Goal: Information Seeking & Learning: Learn about a topic

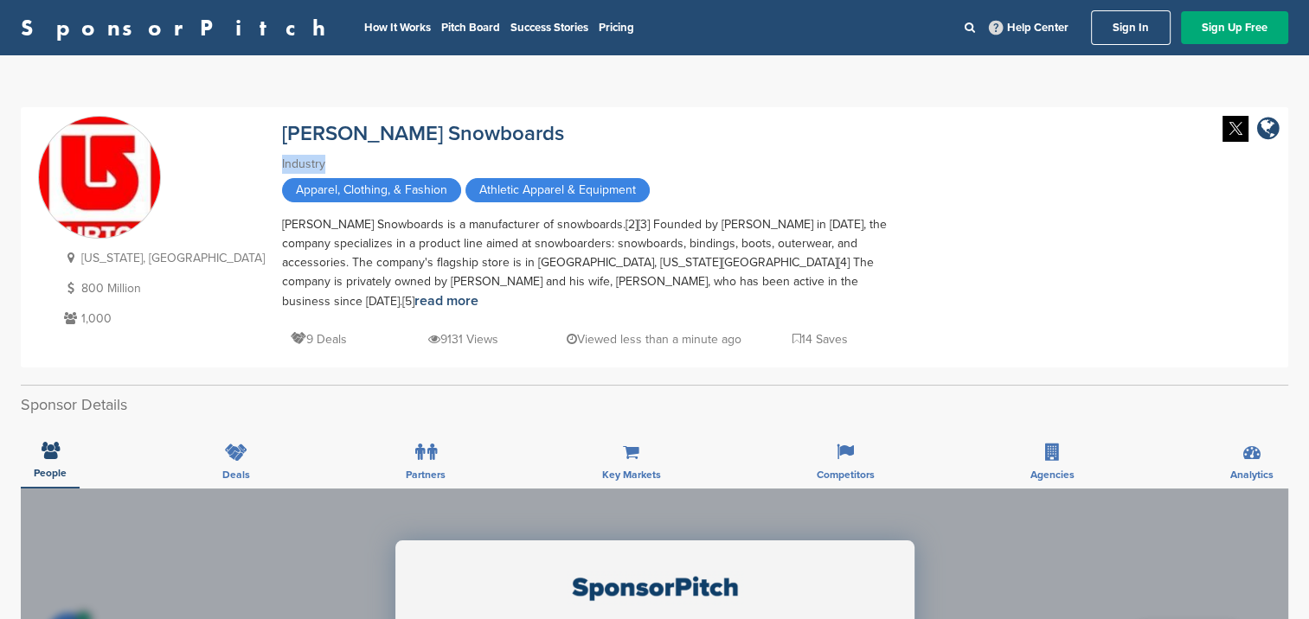
drag, startPoint x: 1306, startPoint y: 112, endPoint x: 1316, endPoint y: 171, distance: 60.4
click at [1308, 171] on html "SponsorPitch How It Works Pitch Board Success Stories Pricing Help Center Sign …" at bounding box center [654, 309] width 1309 height 619
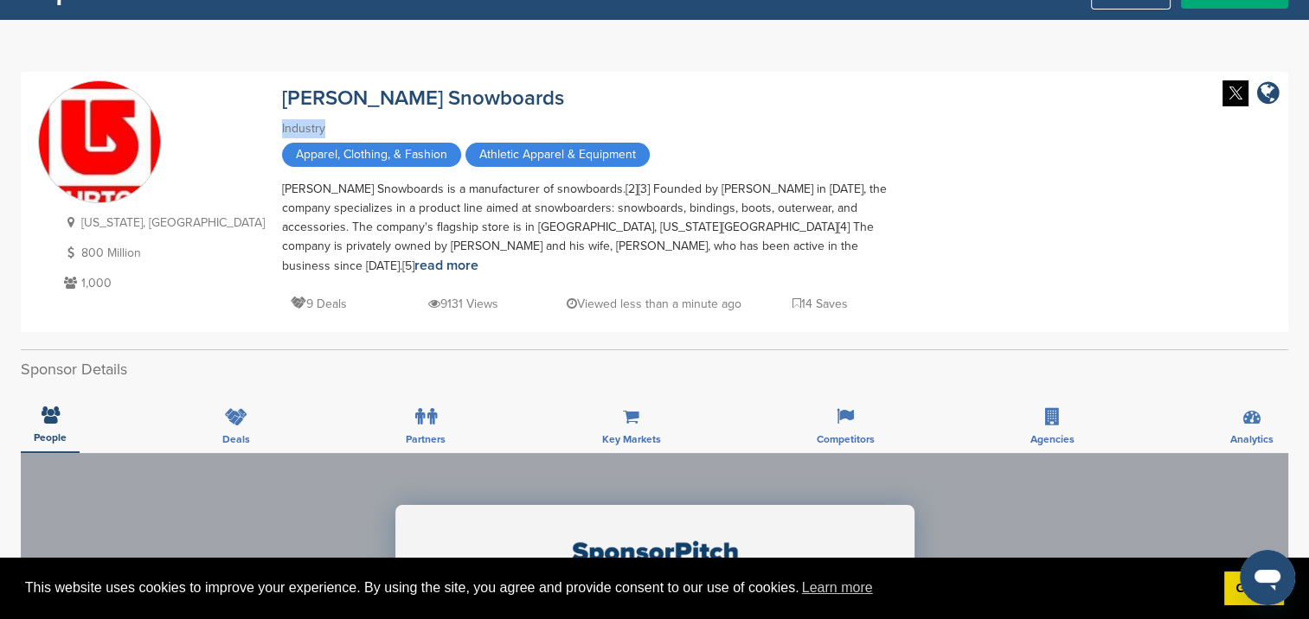
scroll to position [32, 0]
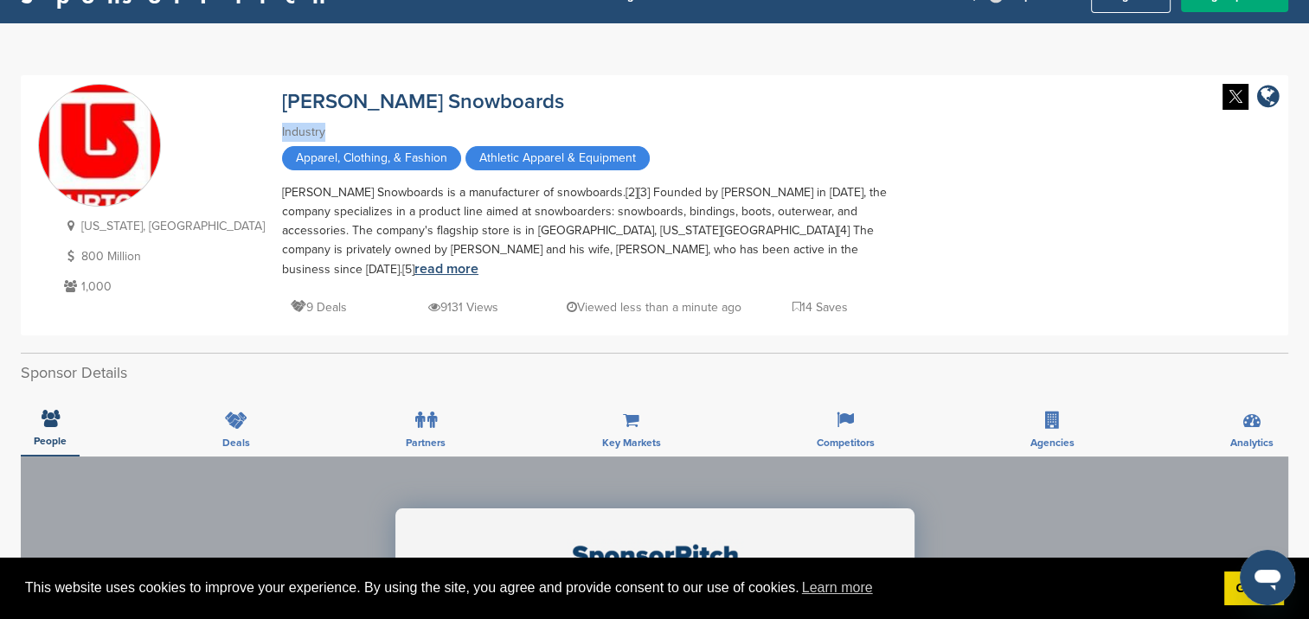
click at [478, 260] on link "read more" at bounding box center [446, 268] width 64 height 17
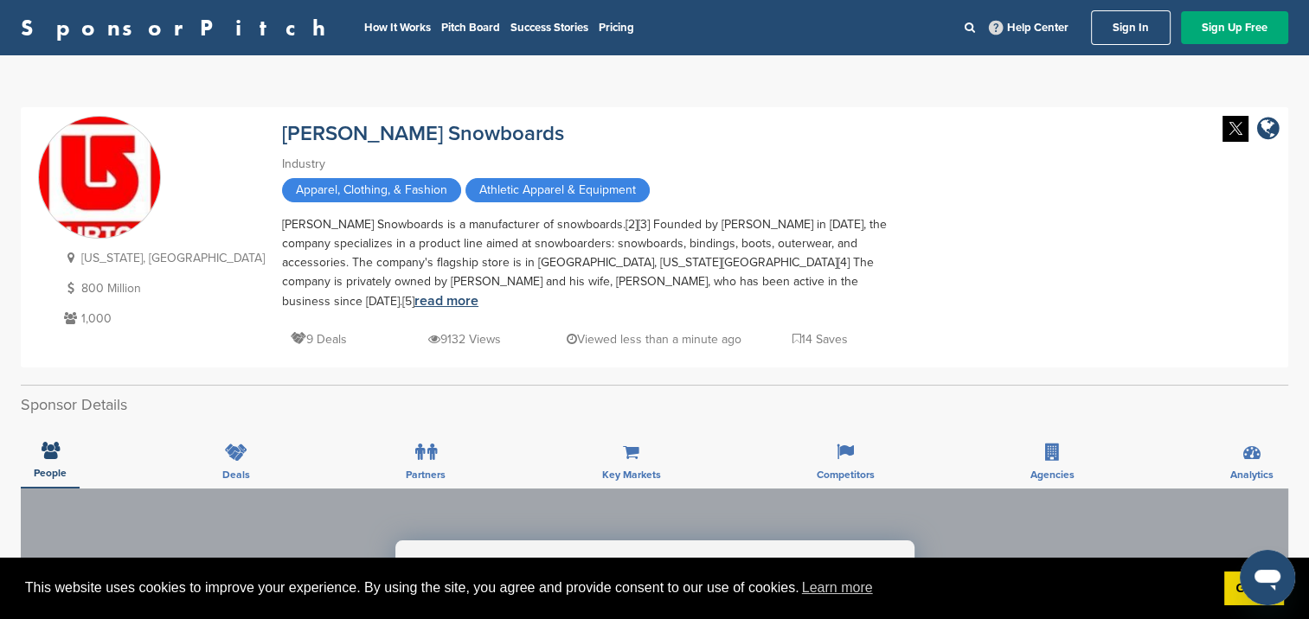
click at [478, 292] on link "read more" at bounding box center [446, 300] width 64 height 17
